Goal: Find specific page/section: Find specific page/section

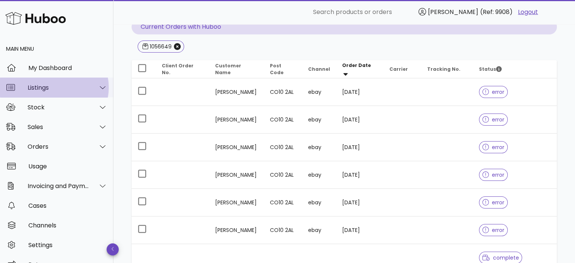
click at [65, 92] on div "Listings" at bounding box center [56, 87] width 113 height 20
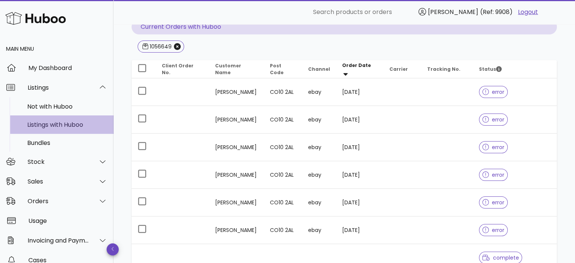
click at [63, 122] on div "Listings with Huboo" at bounding box center [67, 124] width 80 height 7
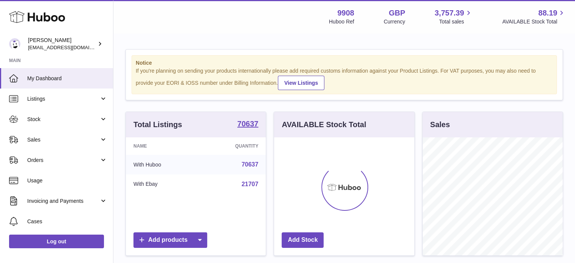
scroll to position [118, 140]
click at [78, 92] on link "Listings" at bounding box center [56, 98] width 113 height 20
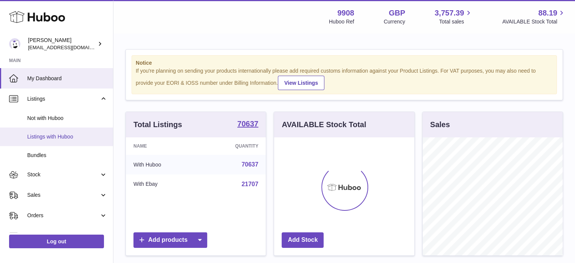
click at [62, 135] on span "Listings with Huboo" at bounding box center [67, 136] width 80 height 7
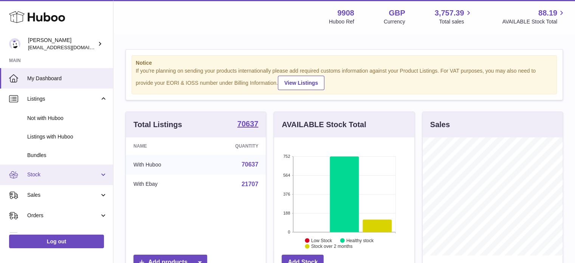
click at [75, 178] on link "Stock" at bounding box center [56, 174] width 113 height 20
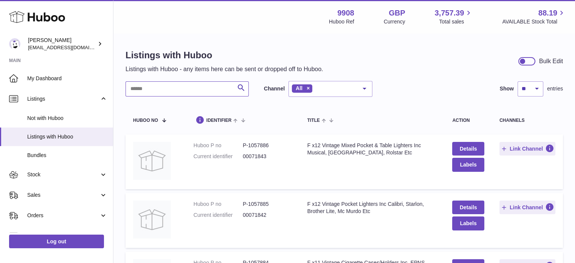
click at [192, 84] on input "text" at bounding box center [186, 88] width 123 height 15
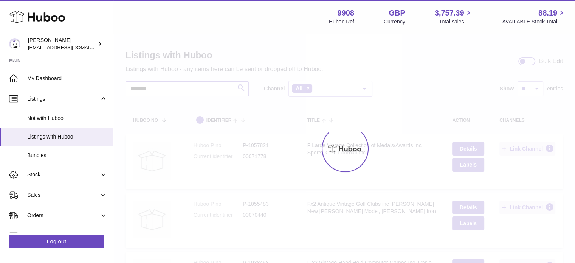
type input "*********"
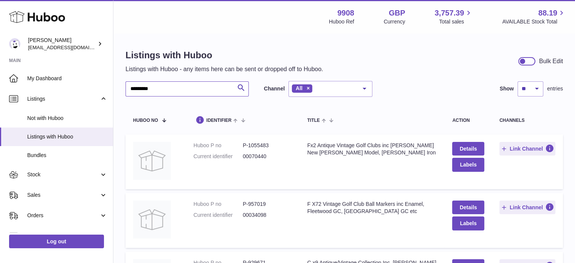
click at [198, 87] on input "*********" at bounding box center [186, 88] width 123 height 15
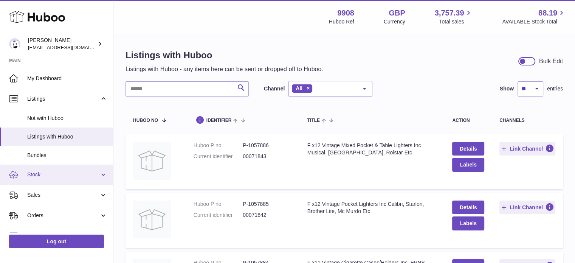
click at [73, 174] on span "Stock" at bounding box center [63, 174] width 72 height 7
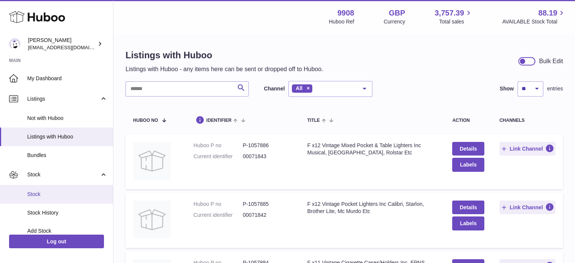
click at [67, 197] on link "Stock" at bounding box center [56, 194] width 113 height 19
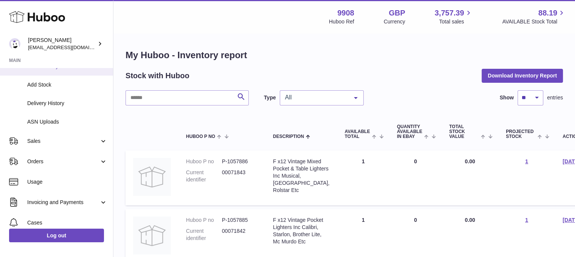
scroll to position [93, 0]
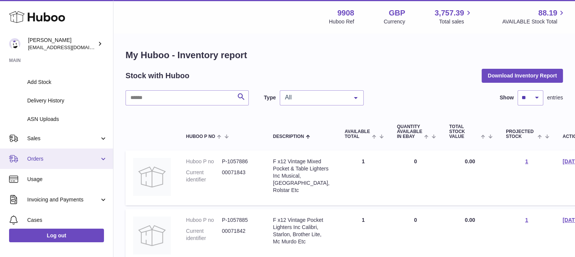
click at [68, 156] on span "Orders" at bounding box center [63, 158] width 72 height 7
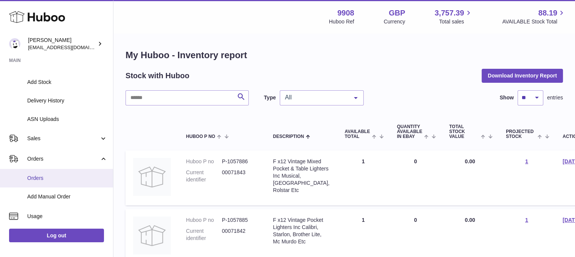
click at [62, 181] on span "Orders" at bounding box center [67, 178] width 80 height 7
